Goal: Communication & Community: Answer question/provide support

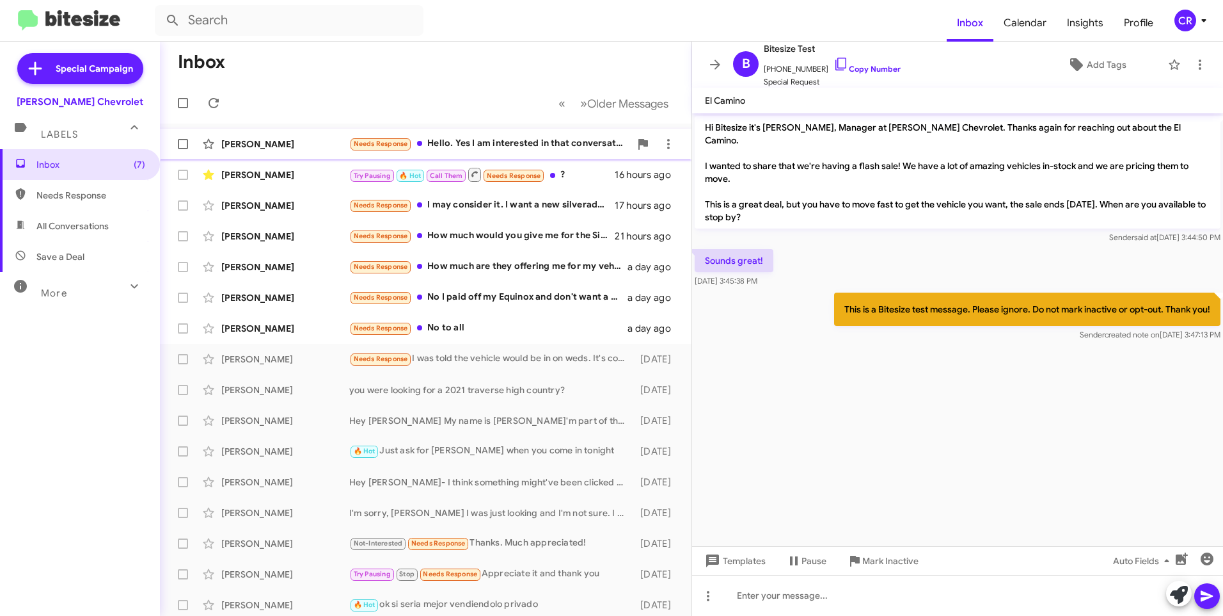
click at [493, 134] on div "[PERSON_NAME] Needs Response Hello. Yes I am interested in that conversation. 1…" at bounding box center [425, 144] width 511 height 26
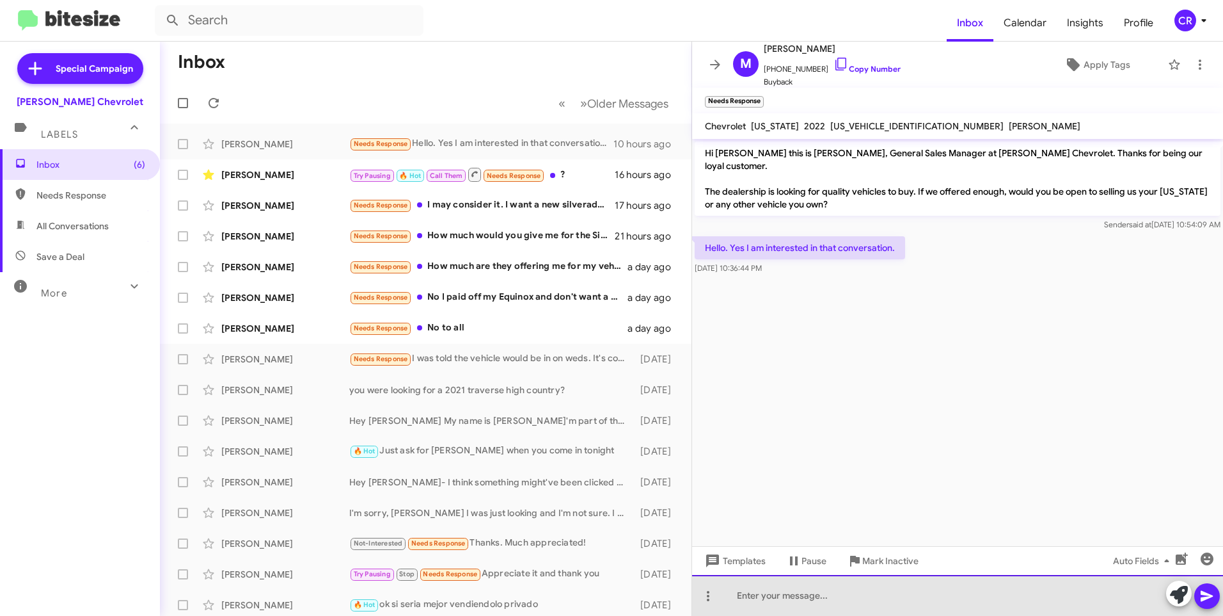
click at [804, 597] on div at bounding box center [957, 595] width 531 height 41
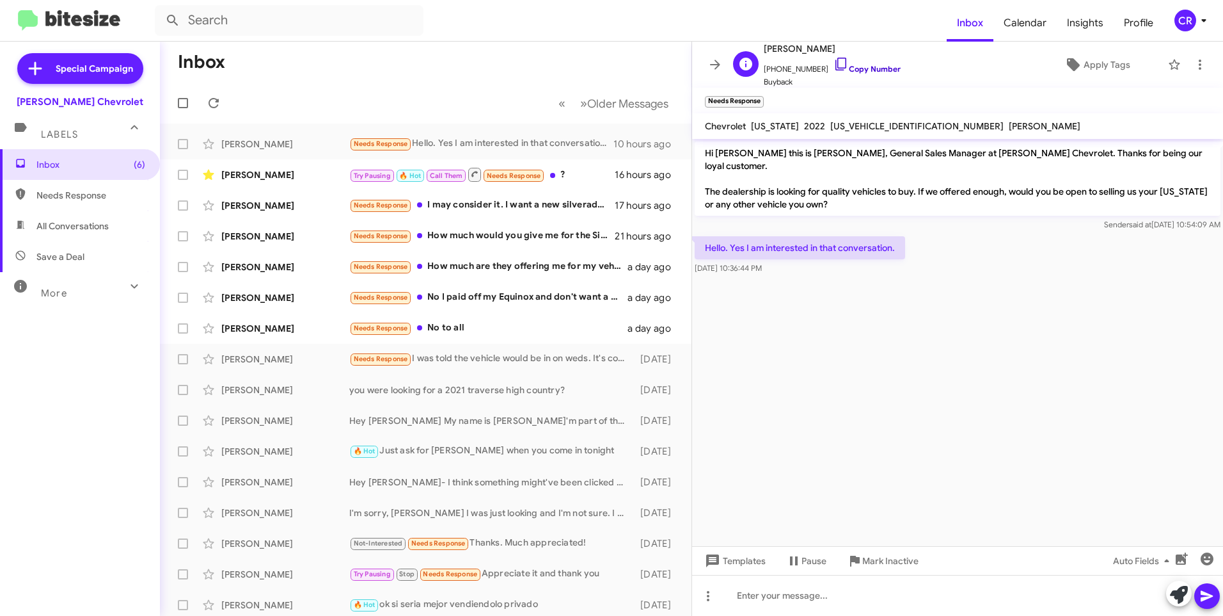
click at [859, 65] on link "Copy Number" at bounding box center [867, 69] width 67 height 10
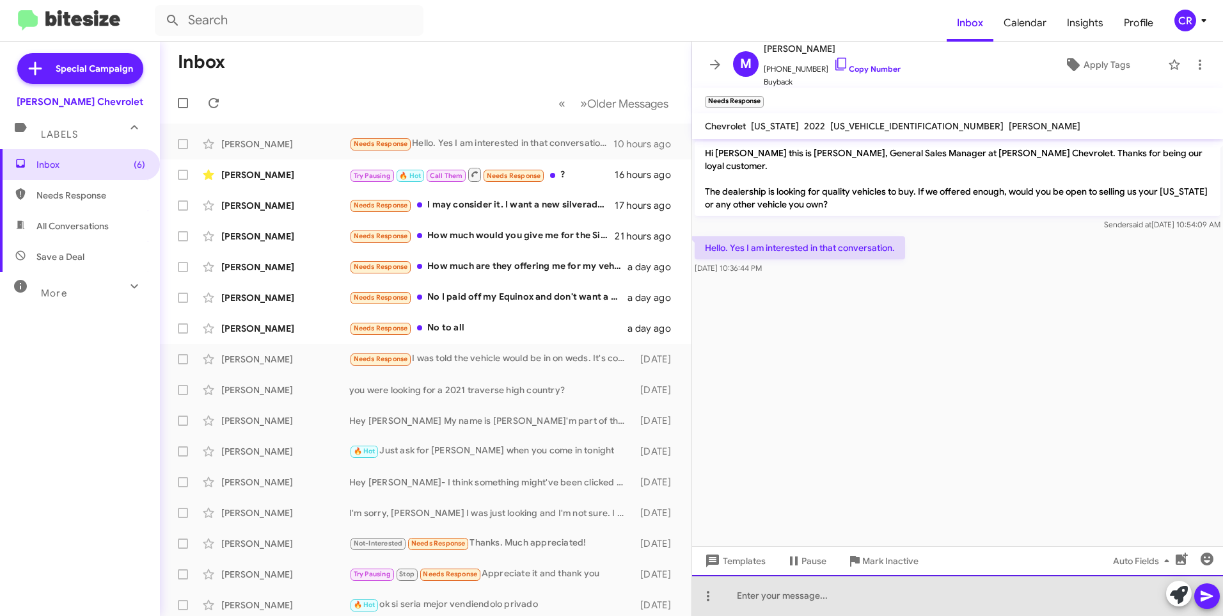
click at [822, 595] on div at bounding box center [957, 595] width 531 height 41
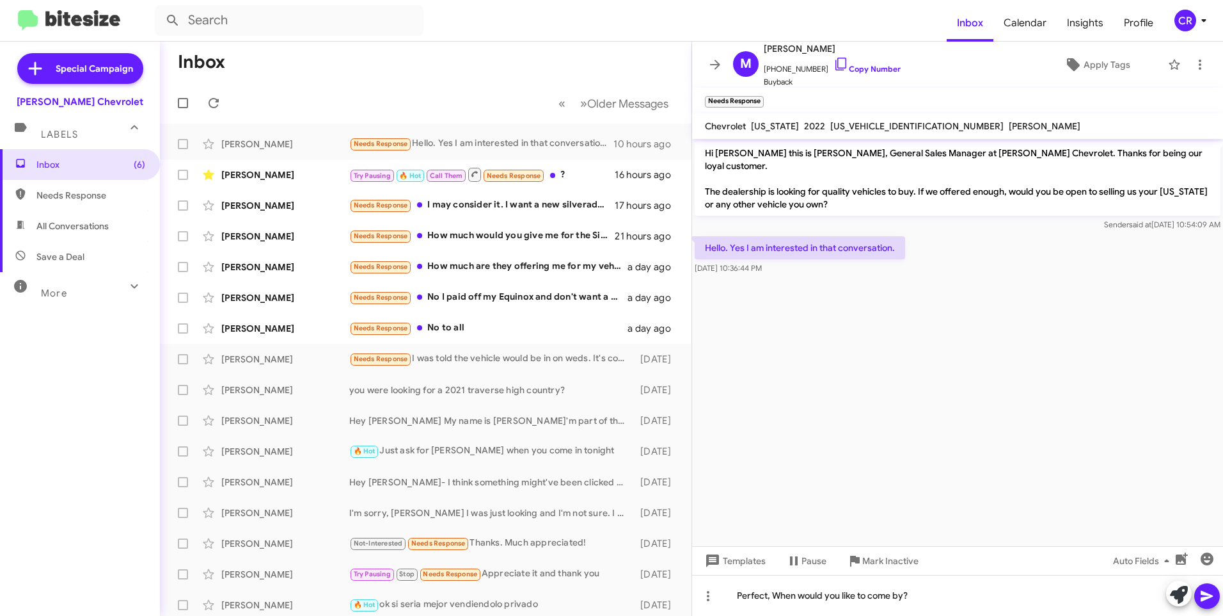
click at [1214, 594] on icon at bounding box center [1207, 595] width 15 height 15
click at [480, 199] on div "Needs Response I may consider it. I want a new silverado trail boss with the de…" at bounding box center [489, 205] width 281 height 15
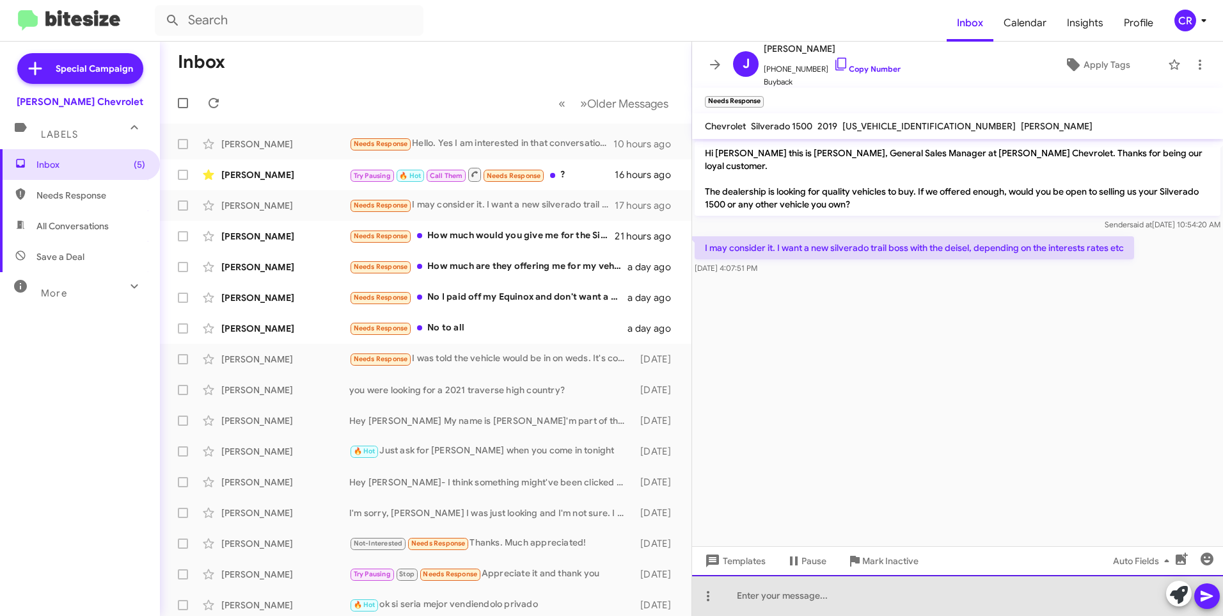
click at [788, 596] on div at bounding box center [957, 595] width 531 height 41
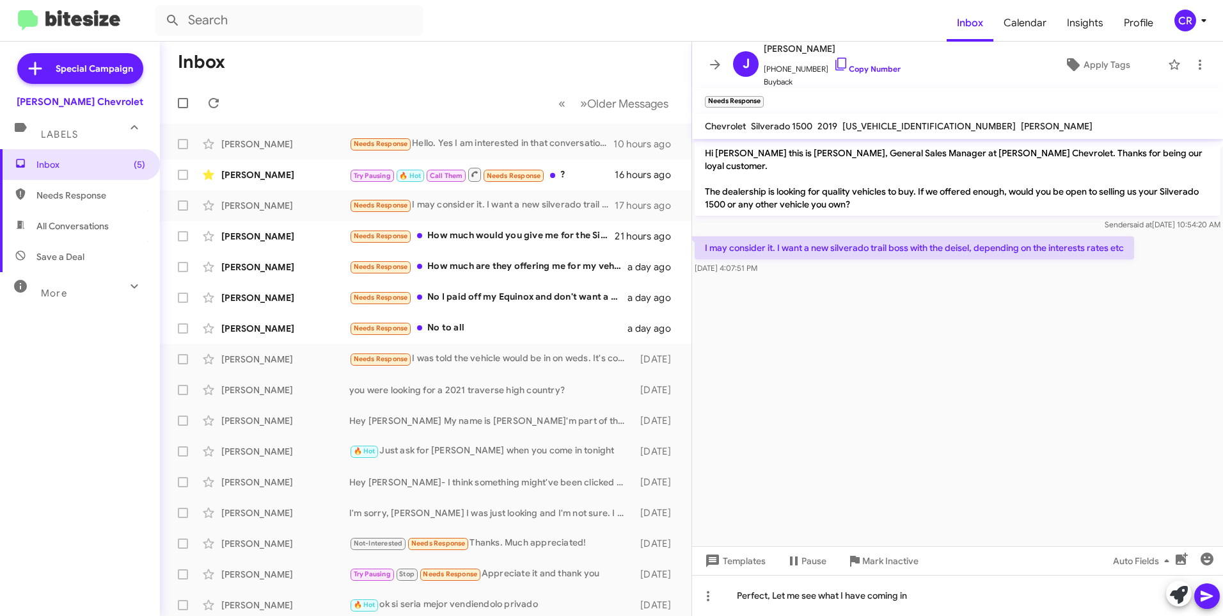
click at [1209, 597] on icon at bounding box center [1207, 595] width 15 height 15
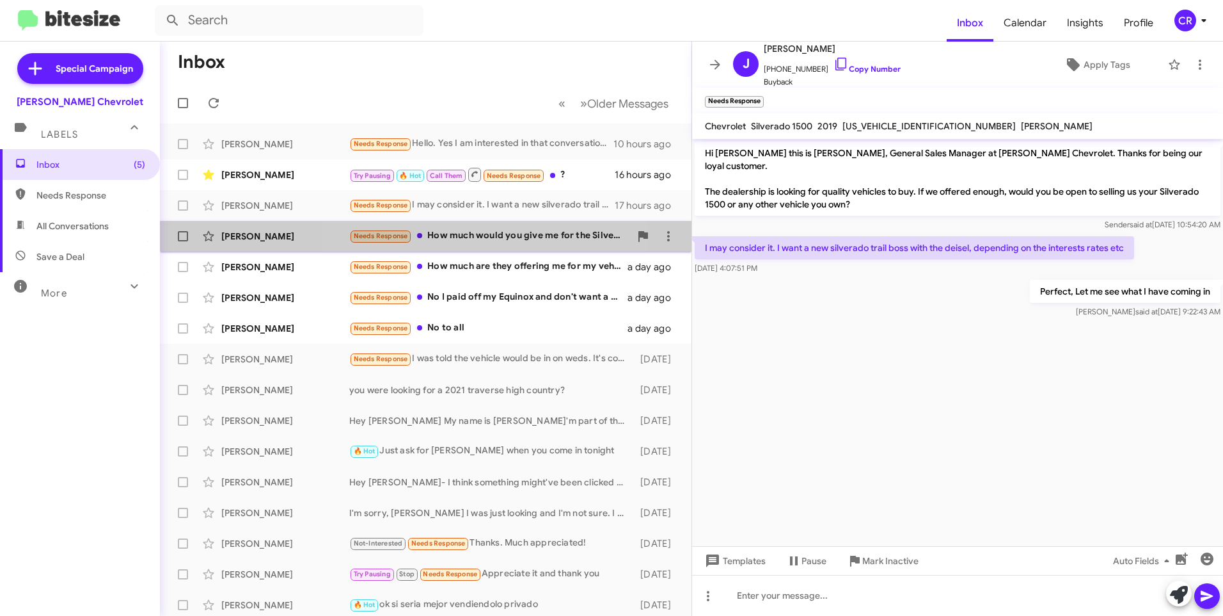
click at [448, 237] on div "Needs Response How much would you give me for the Silverado" at bounding box center [489, 235] width 281 height 15
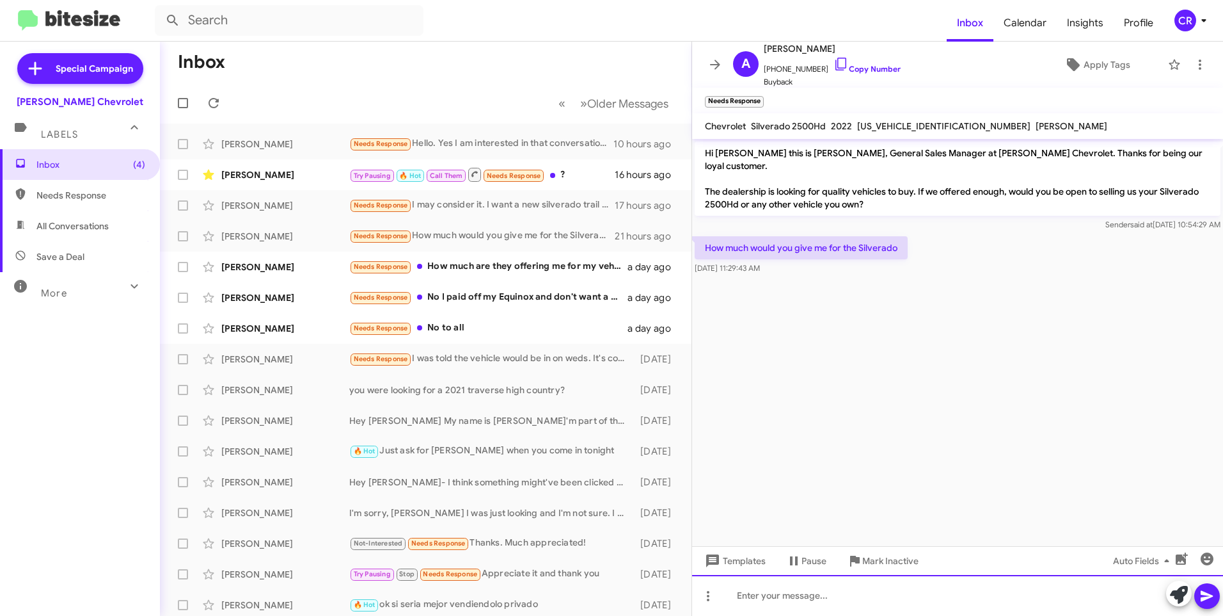
click at [802, 592] on div at bounding box center [957, 595] width 531 height 41
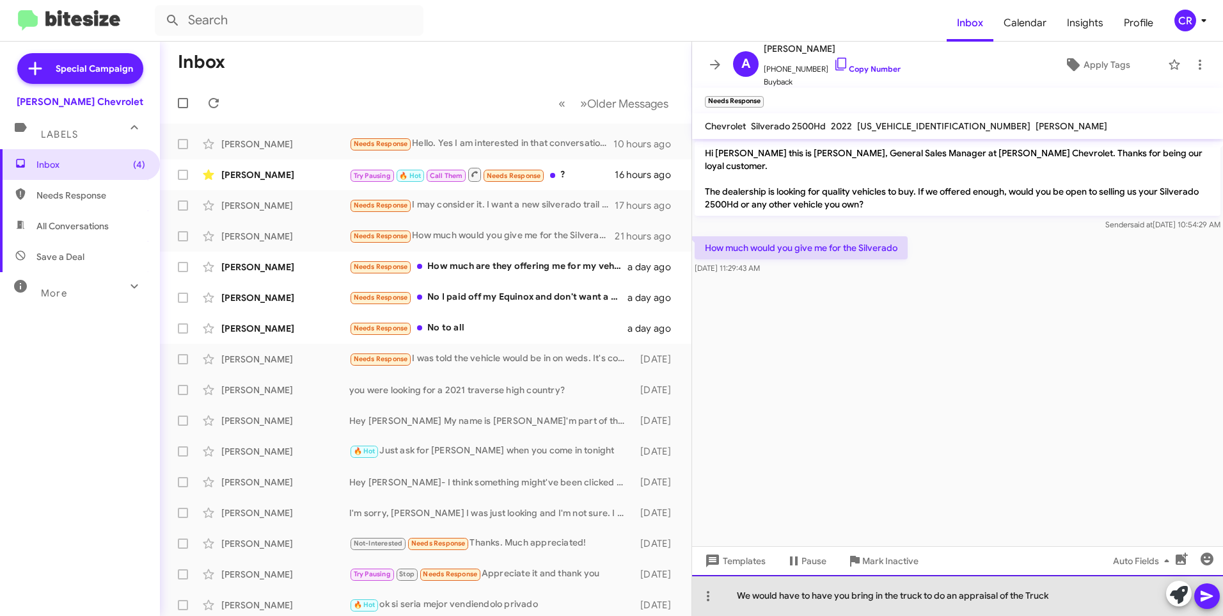
click at [1099, 596] on div "We would have to have you bring in the truck to do an appraisal of the Truck" at bounding box center [957, 595] width 531 height 41
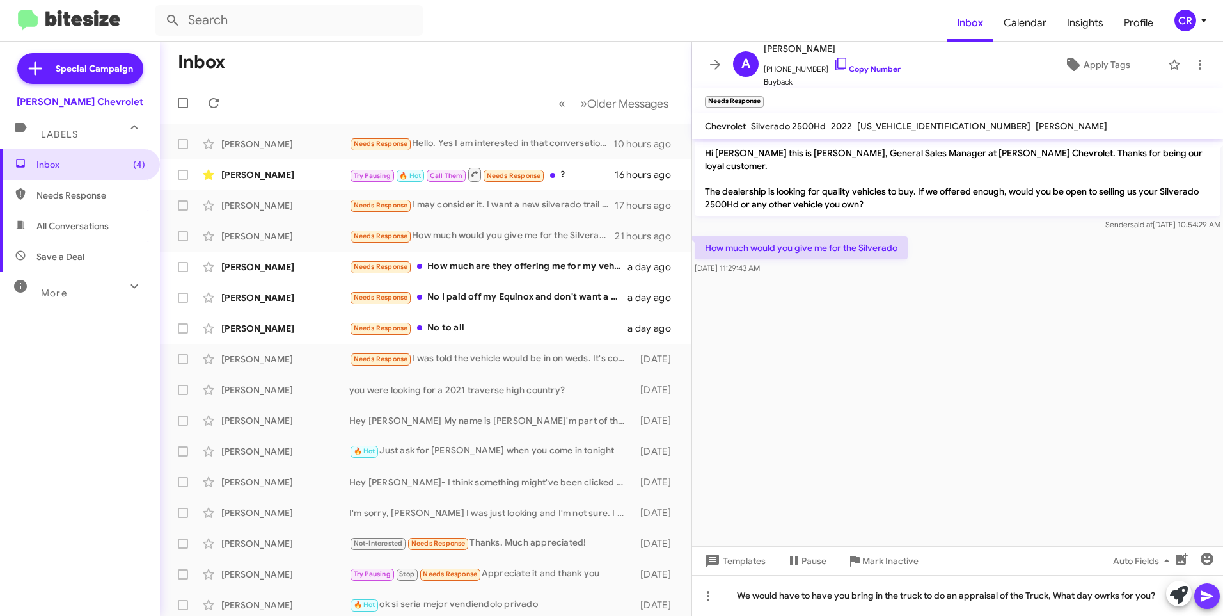
click at [1211, 593] on icon at bounding box center [1207, 595] width 15 height 15
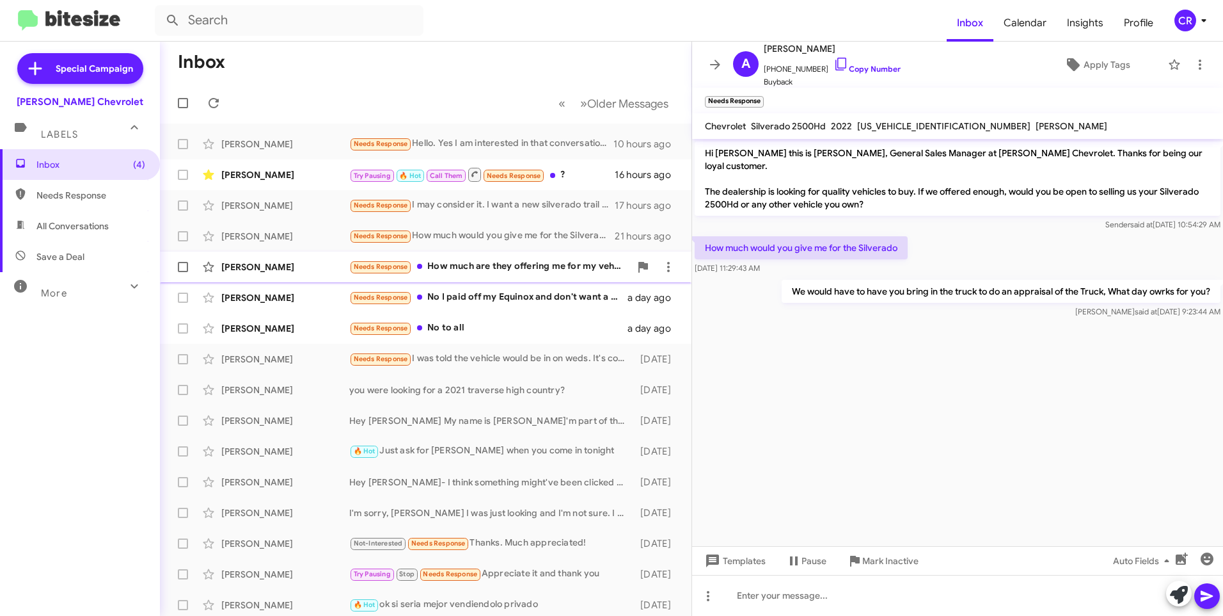
click at [469, 269] on div "Needs Response How much are they offering me for my vehicle?" at bounding box center [489, 266] width 281 height 15
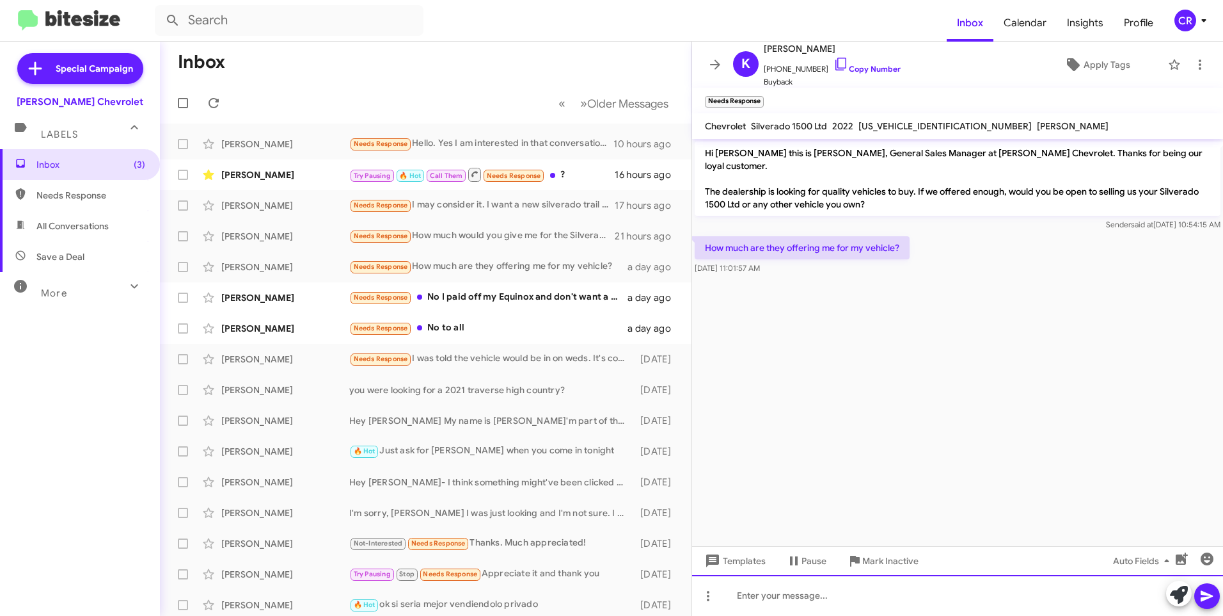
click at [819, 587] on div at bounding box center [957, 595] width 531 height 41
click at [474, 325] on div "Needs Response No to all" at bounding box center [489, 328] width 281 height 15
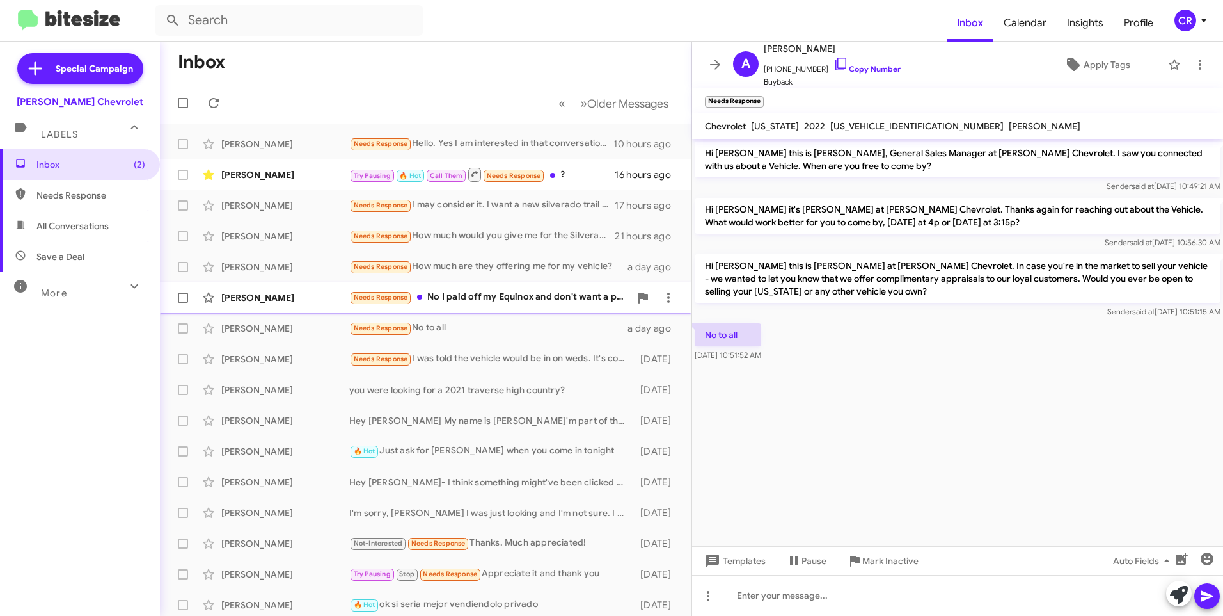
click at [493, 301] on div "Needs Response No I paid off my Equinox and don't want a payment for a while" at bounding box center [489, 297] width 281 height 15
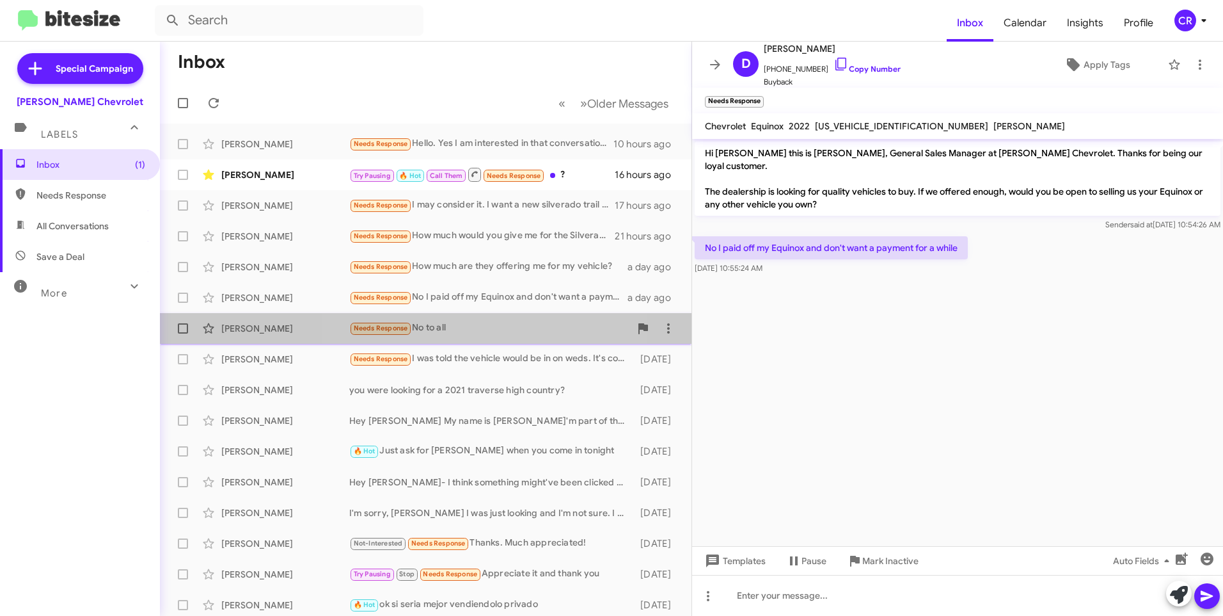
click at [454, 326] on div "Needs Response No to all" at bounding box center [489, 328] width 281 height 15
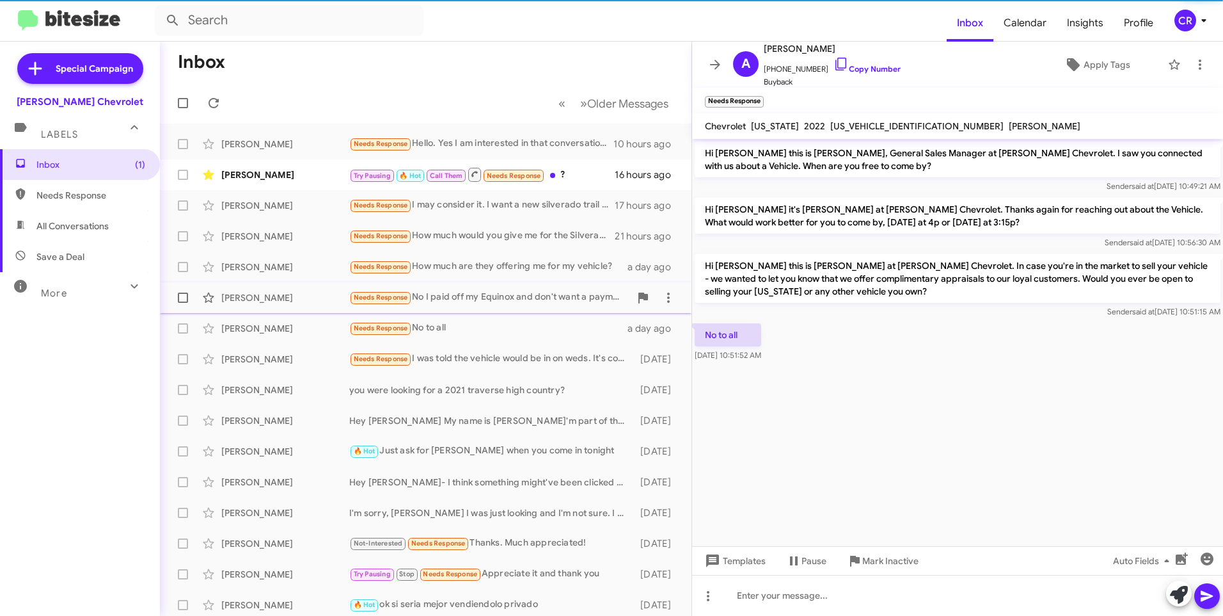
click at [464, 303] on div "Needs Response No I paid off my Equinox and don't want a payment for a while" at bounding box center [489, 297] width 281 height 15
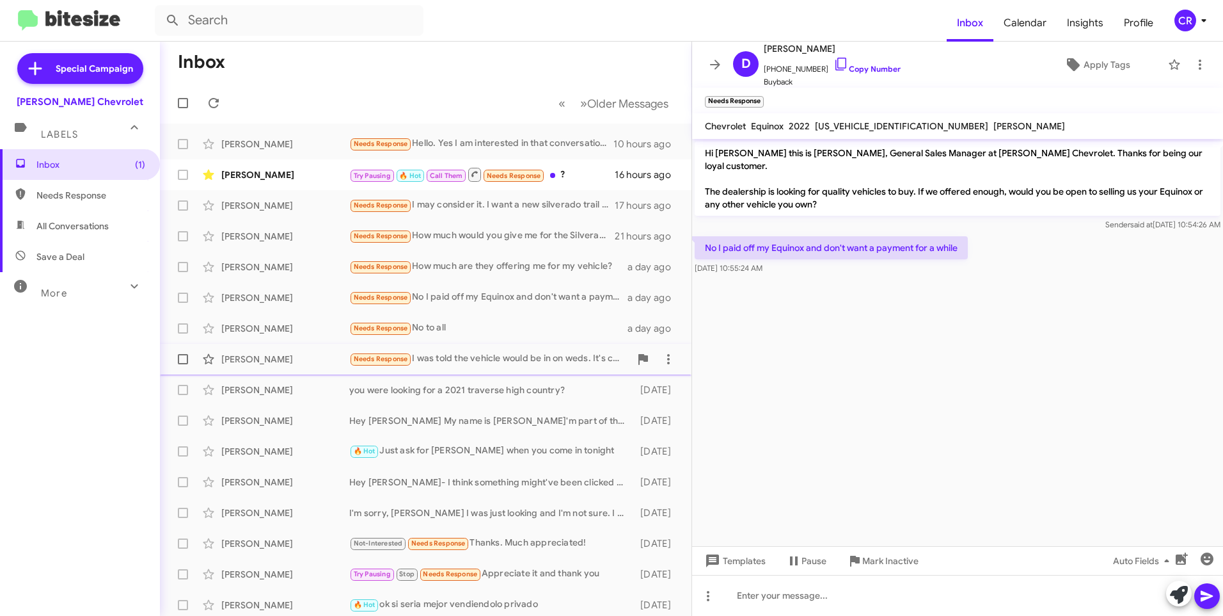
click at [457, 355] on div "Needs Response I was told the vehicle would be in on weds. It's coming from the…" at bounding box center [489, 358] width 281 height 15
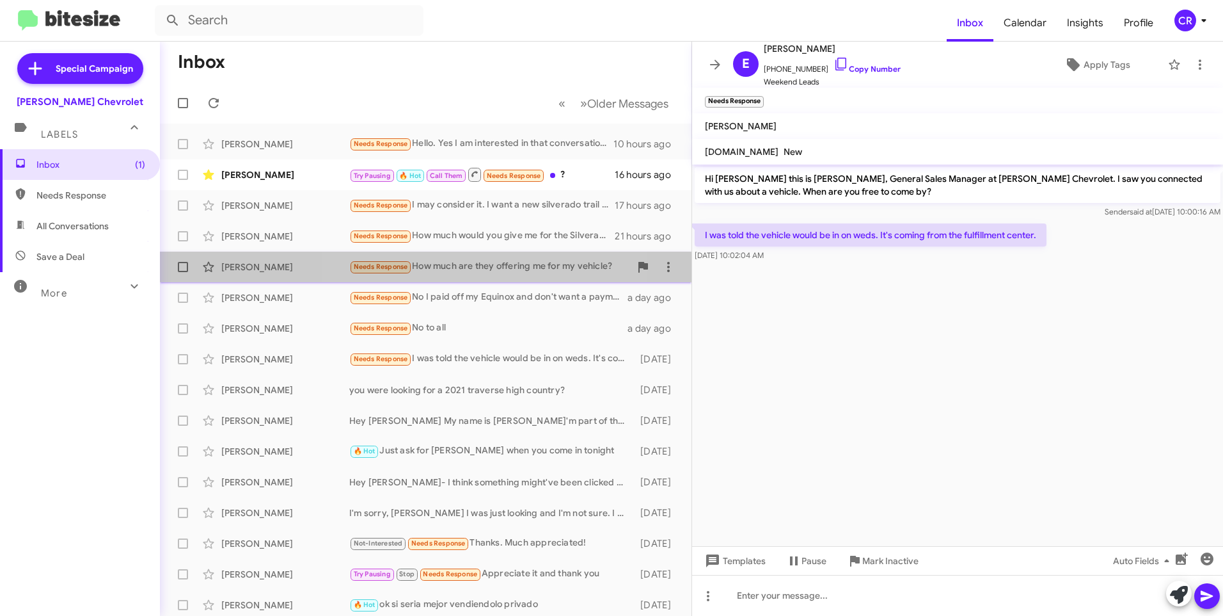
click at [468, 261] on div "Needs Response How much are they offering me for my vehicle?" at bounding box center [489, 266] width 281 height 15
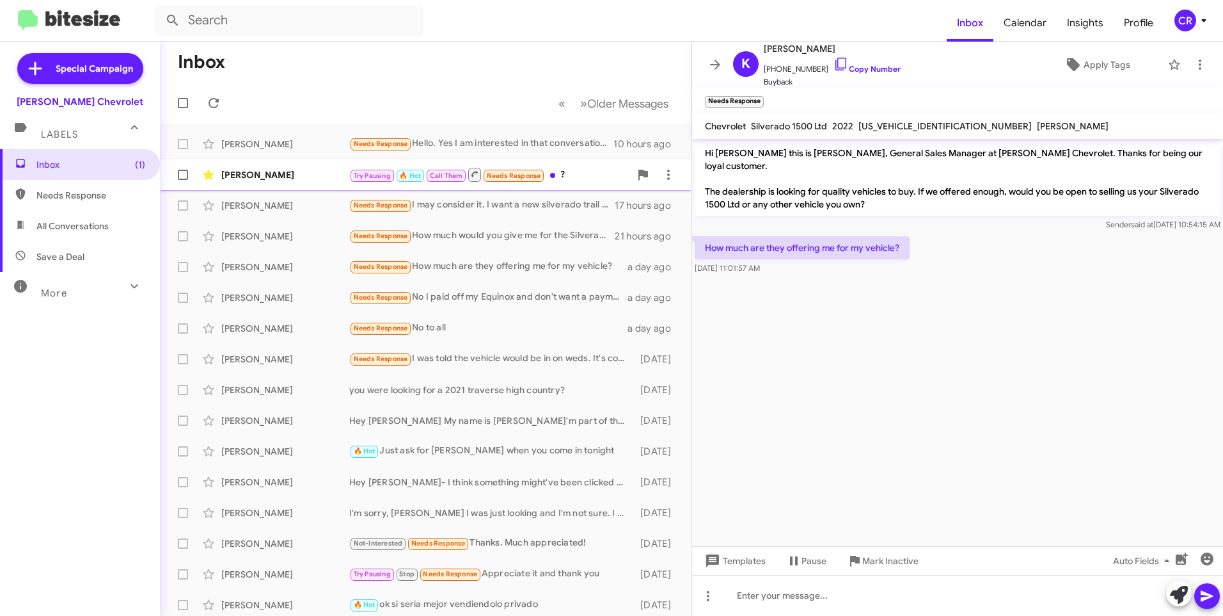
click at [574, 173] on div "Try Pausing 🔥 Hot Call Them Needs Response ?" at bounding box center [489, 174] width 281 height 16
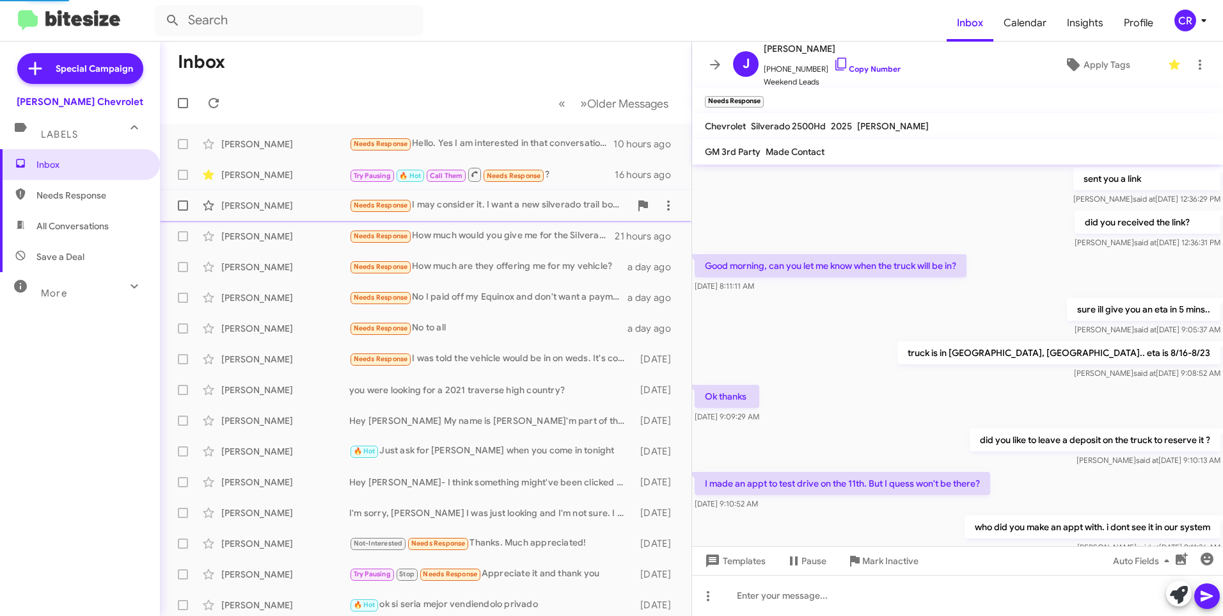
scroll to position [507, 0]
